Goal: Task Accomplishment & Management: Complete application form

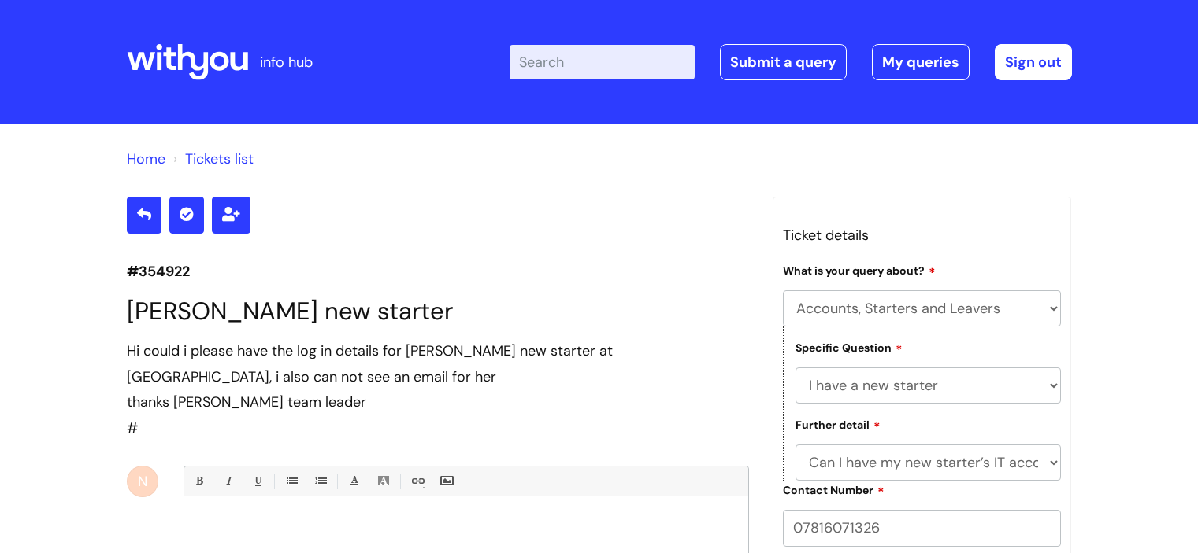
select select "Accounts, Starters and Leavers"
select select "I have a new starter"
select select "Can I have my new starter’s IT account details"
click at [794, 60] on link "Submit a query" at bounding box center [783, 62] width 127 height 36
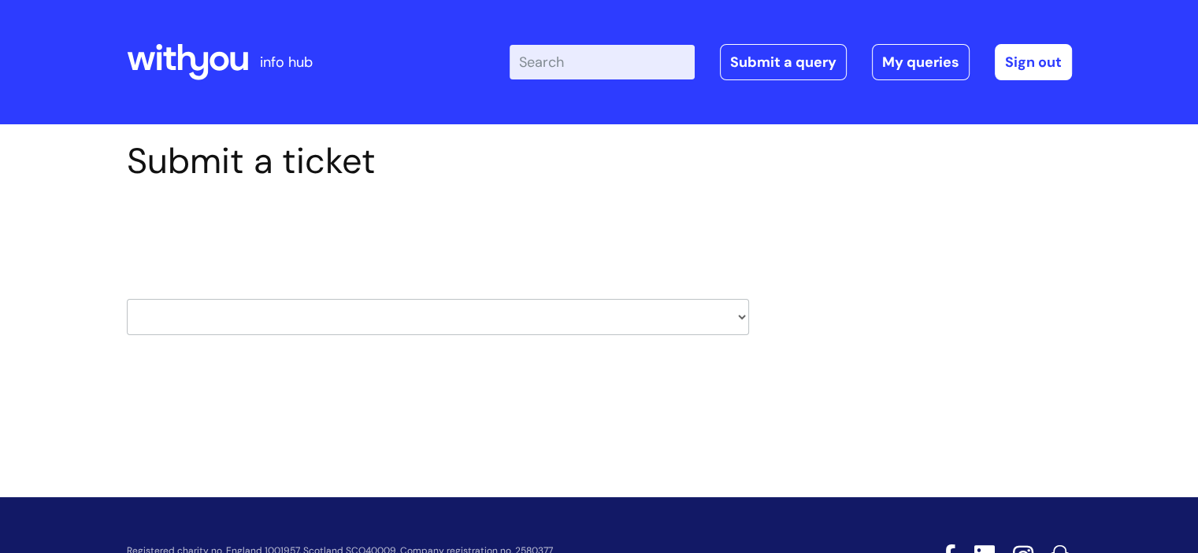
click at [557, 317] on select "HR / People IT and Support Clinical Drug Alerts Finance Accounts Data Support T…" at bounding box center [438, 317] width 622 height 36
select select "payroll"
click at [127, 299] on select "HR / People IT and Support Clinical Drug Alerts Finance Accounts Data Support T…" at bounding box center [438, 317] width 622 height 36
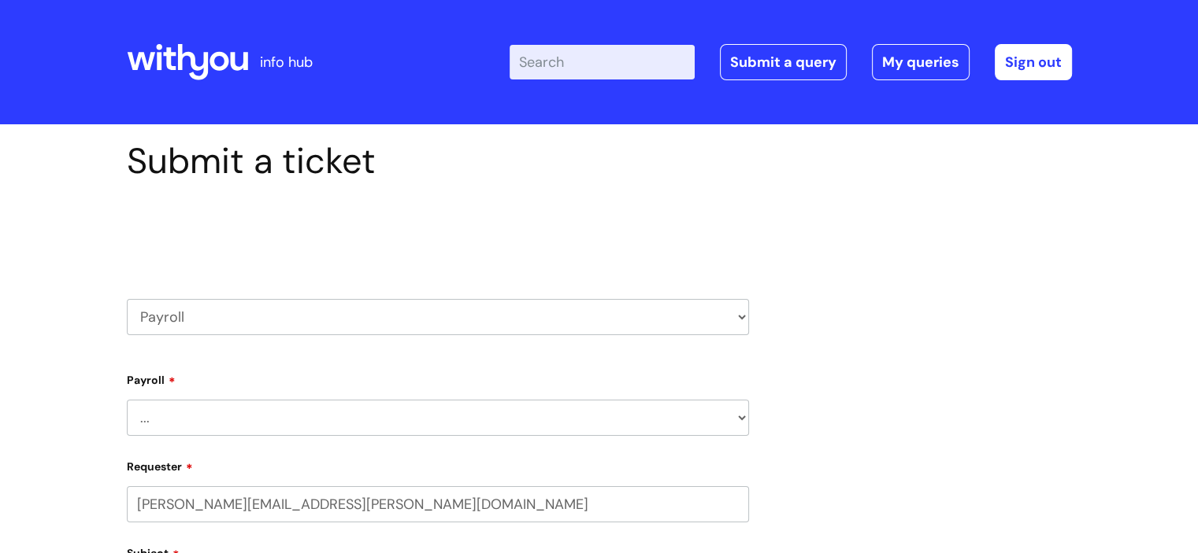
select select "80004157231"
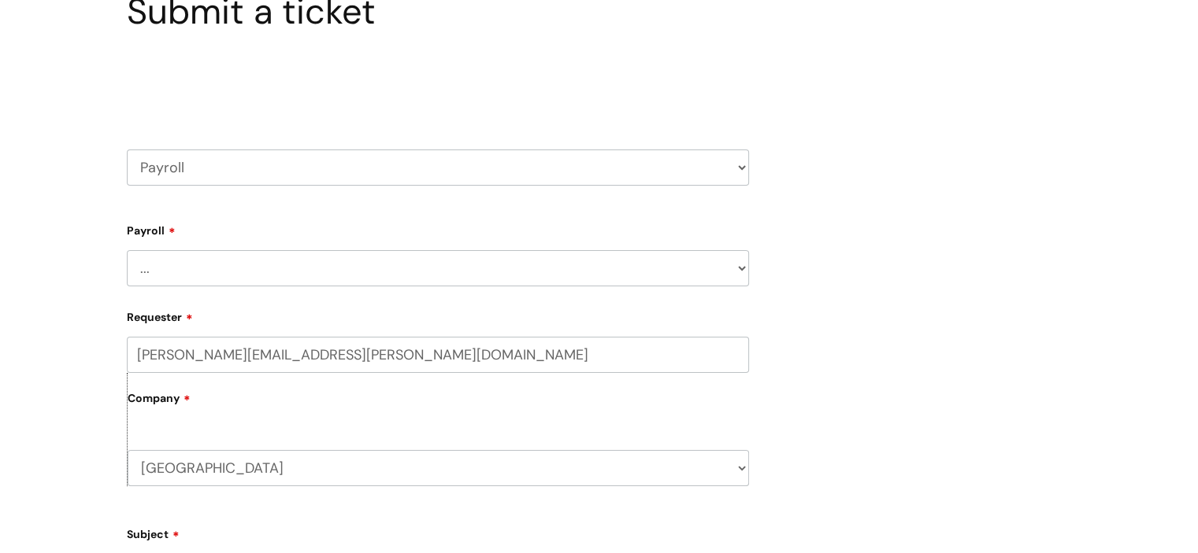
scroll to position [157, 0]
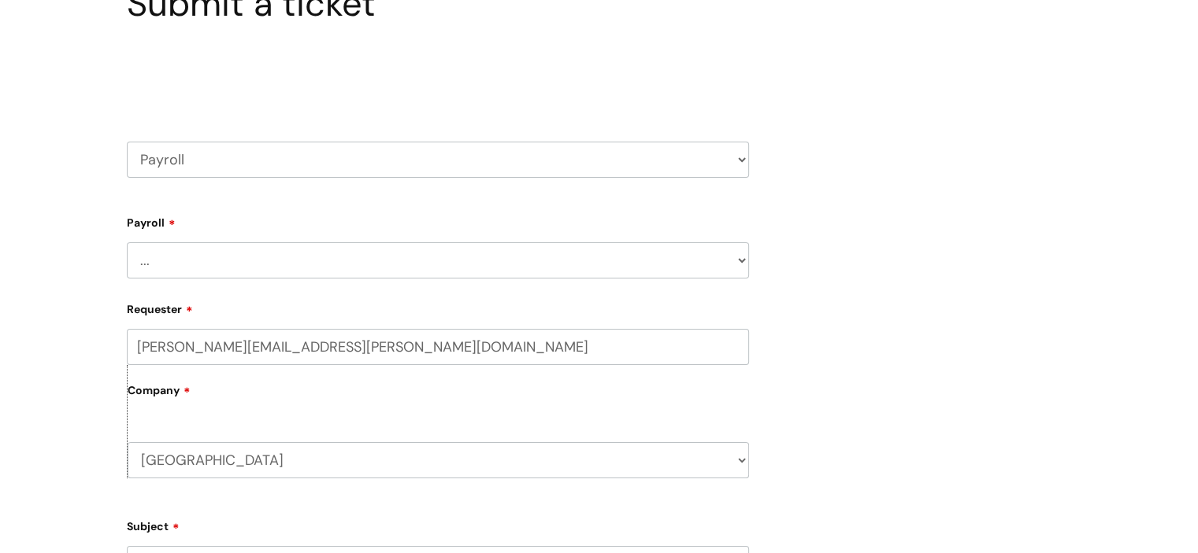
click at [290, 254] on select "... New Hires bank details/starter checklist forms Payroll queries Receiving in…" at bounding box center [438, 260] width 622 height 36
select select "Payroll queries"
click at [127, 242] on select "... New Hires bank details/starter checklist forms Payroll queries Receiving in…" at bounding box center [438, 260] width 622 height 36
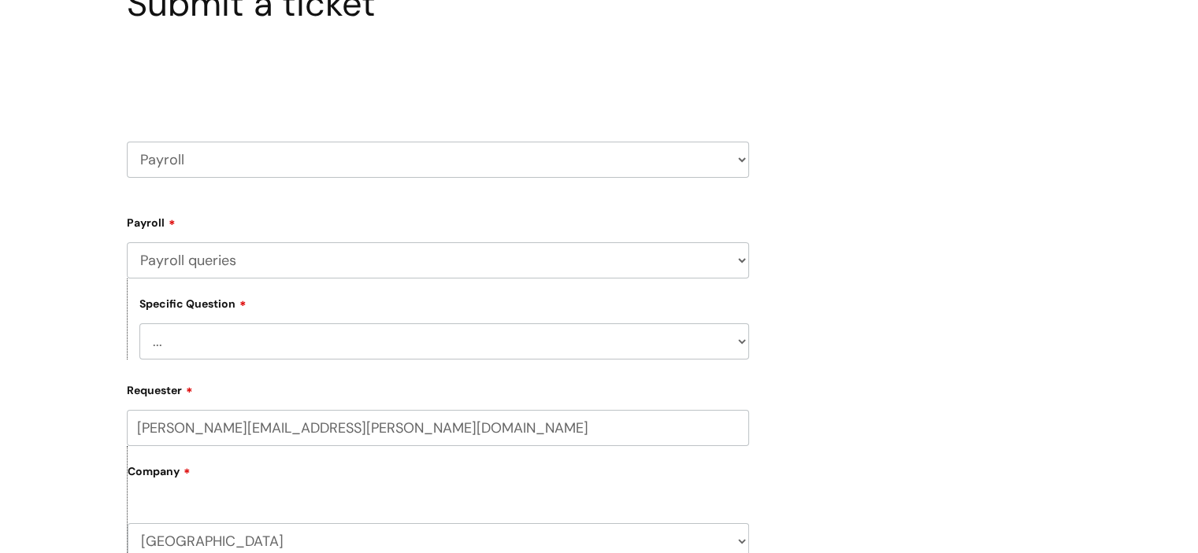
click at [309, 346] on select "... Changes queries Timesheet queries Salary and absence queries" at bounding box center [443, 342] width 609 height 36
select select "Salary and absence queries"
click at [139, 324] on select "... Changes queries Timesheet queries Salary and absence queries" at bounding box center [443, 342] width 609 height 36
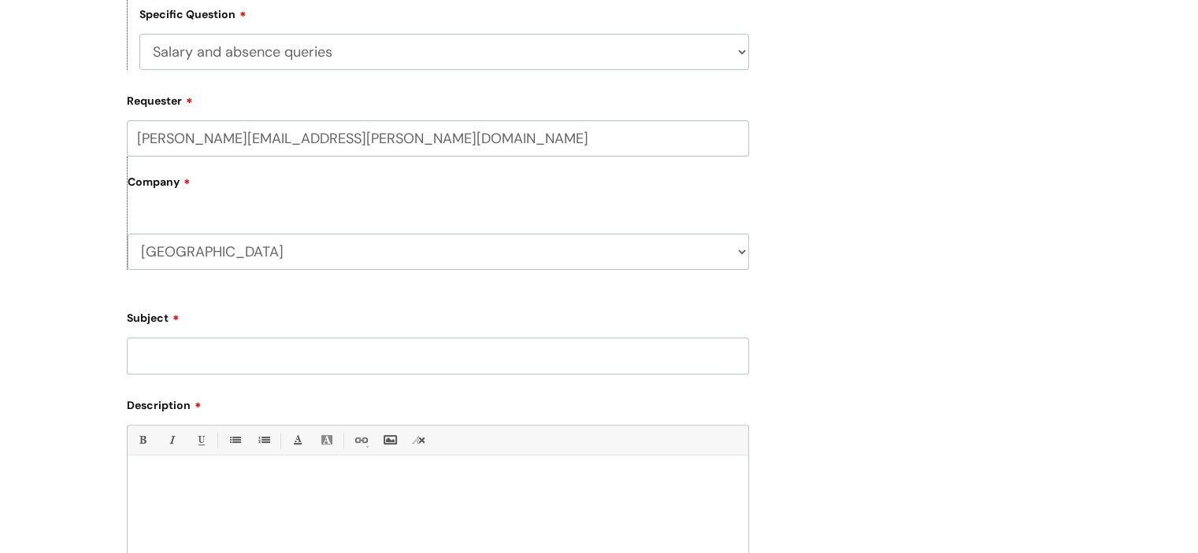
scroll to position [472, 0]
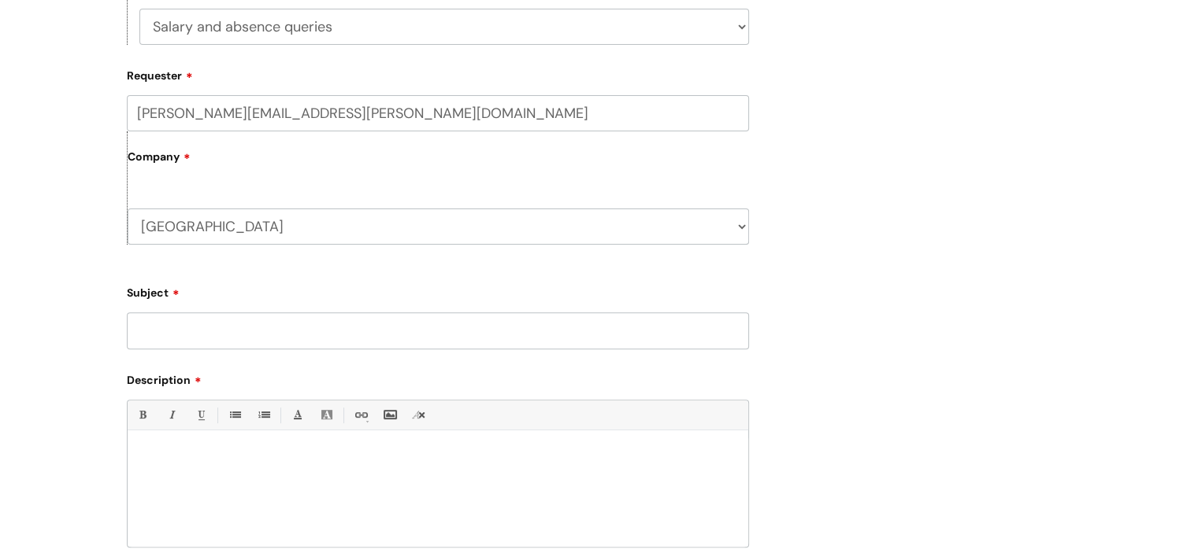
click at [207, 333] on input "Subject" at bounding box center [438, 331] width 622 height 36
type input "Leaver annual leave pay"
click at [303, 462] on p at bounding box center [437, 457] width 597 height 14
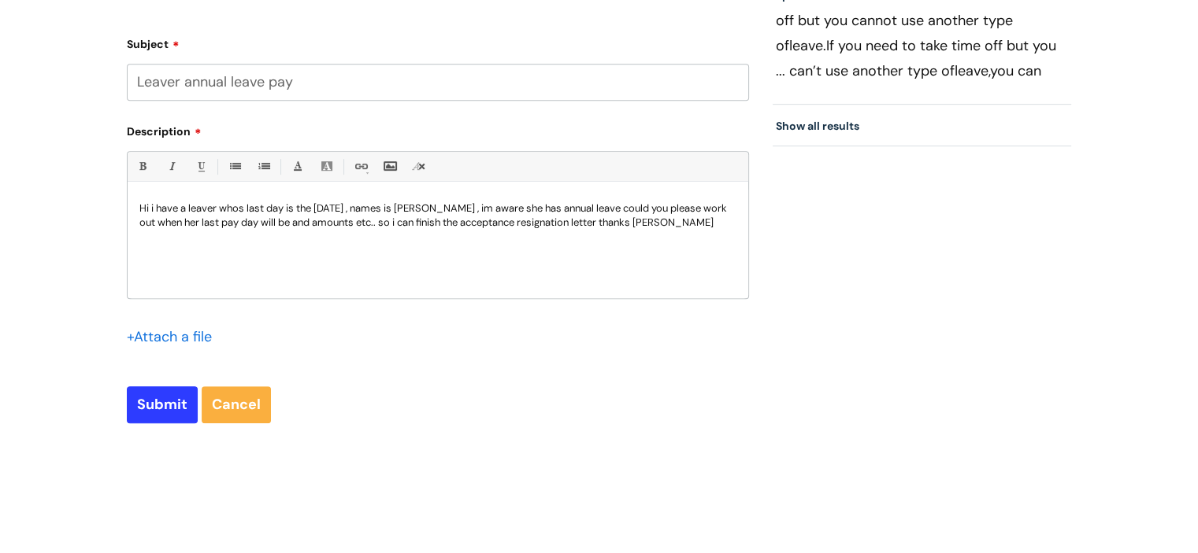
scroll to position [787, 0]
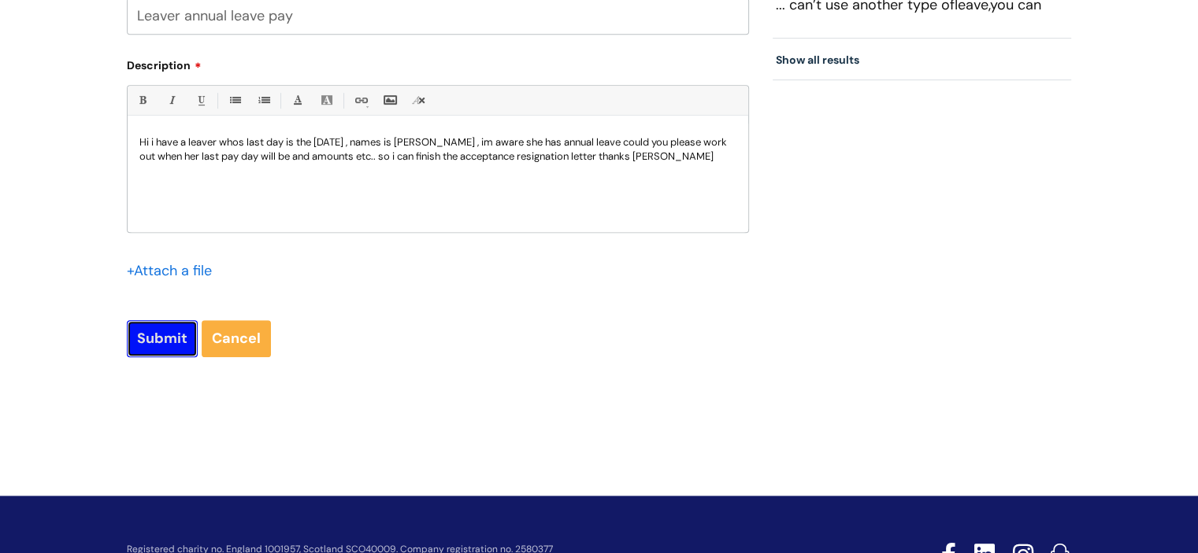
click at [172, 326] on input "Submit" at bounding box center [162, 338] width 71 height 36
type input "Please Wait..."
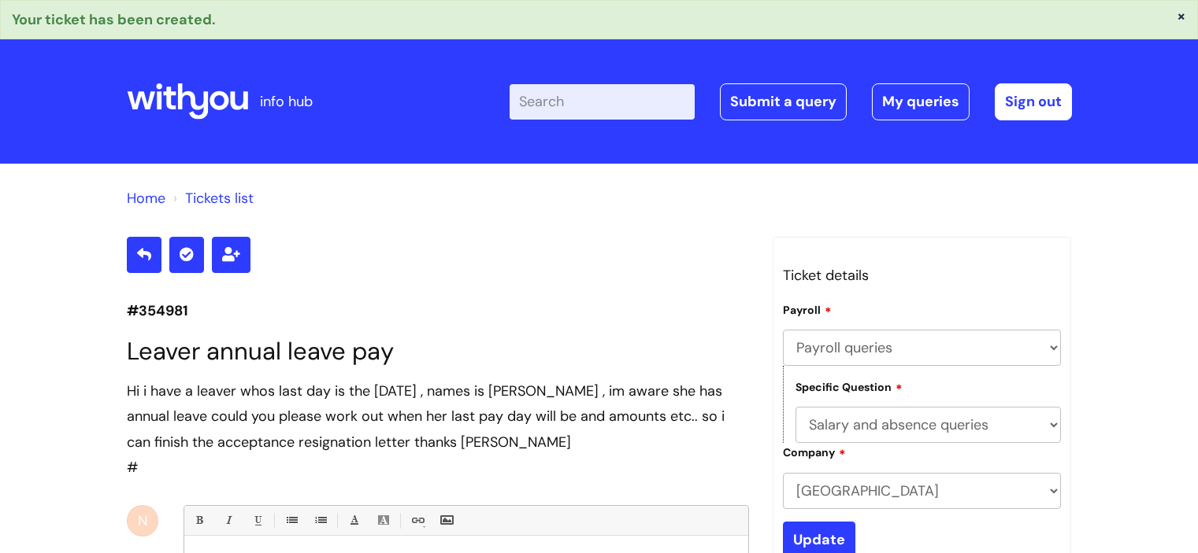
select select "Payroll queries"
select select "Salary and absence queries"
click at [921, 100] on link "My queries" at bounding box center [921, 101] width 98 height 36
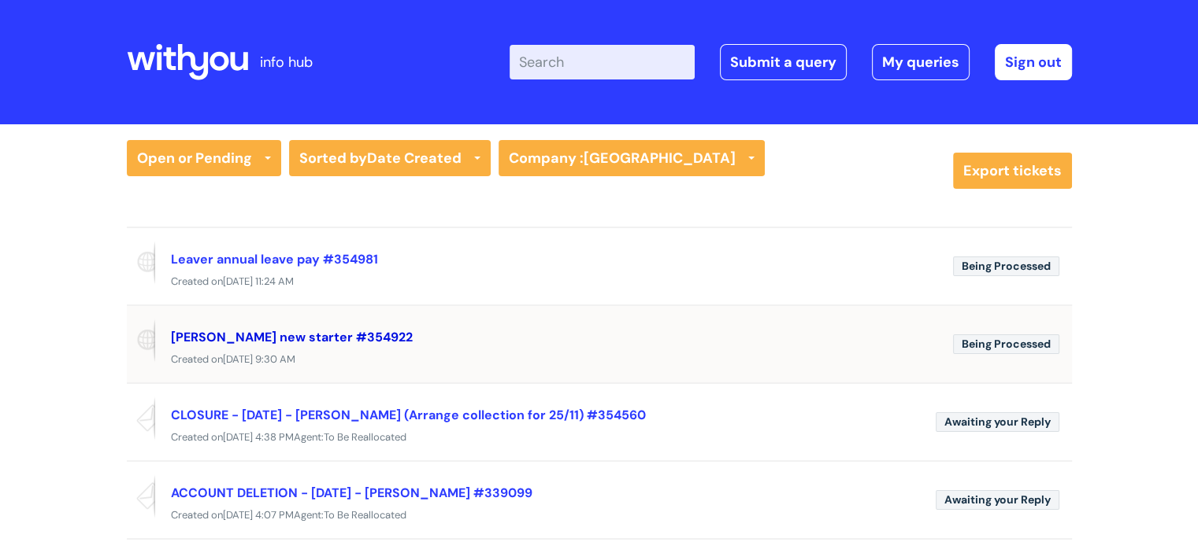
click at [300, 331] on link "Lauren Coe new starter #354922" at bounding box center [292, 337] width 242 height 17
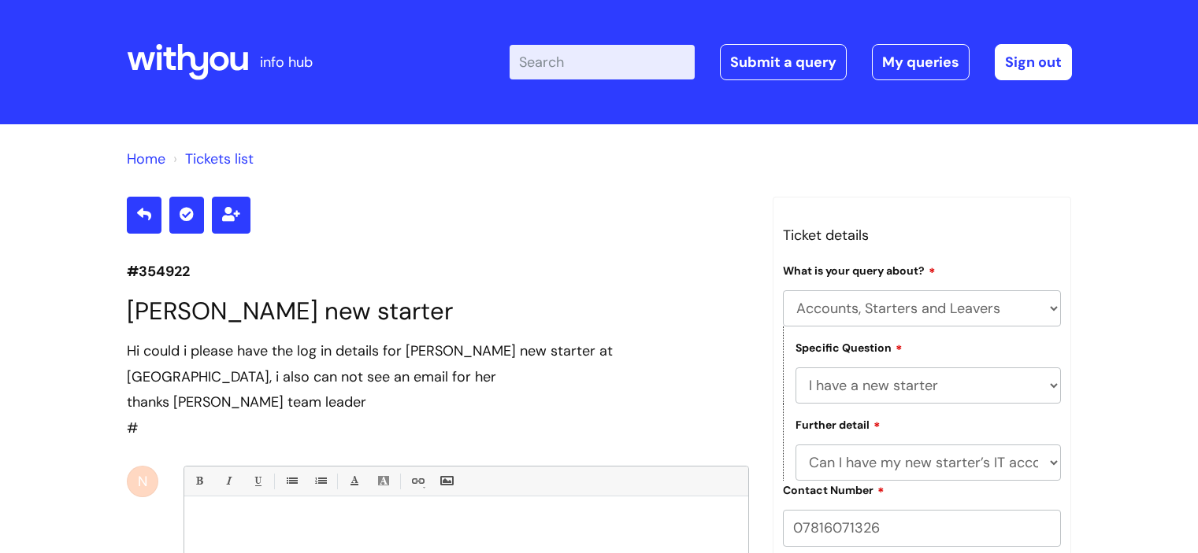
select select "Accounts, Starters and Leavers"
select select "I have a new starter"
select select "Can I have my new starter’s IT account details"
